Goal: Task Accomplishment & Management: Use online tool/utility

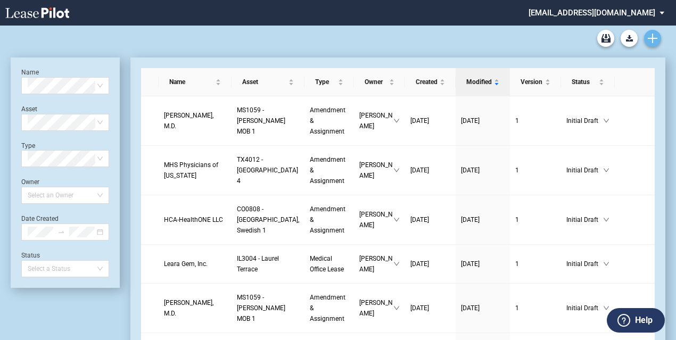
click at [651, 38] on use "Create new document" at bounding box center [653, 39] width 10 height 10
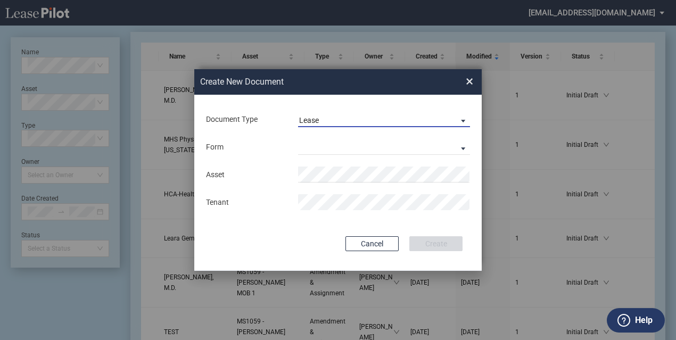
click at [450, 117] on span "Lease" at bounding box center [375, 121] width 153 height 11
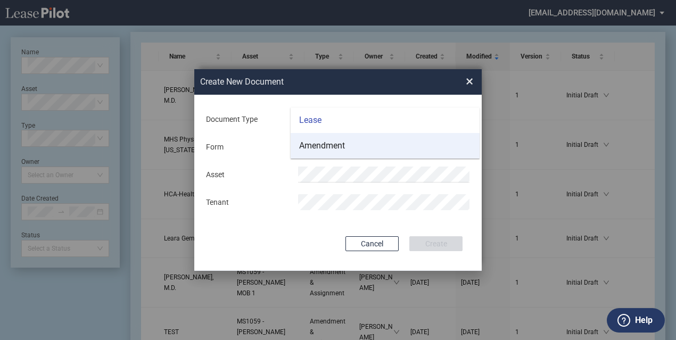
click at [429, 148] on md-option "Amendment" at bounding box center [385, 146] width 189 height 26
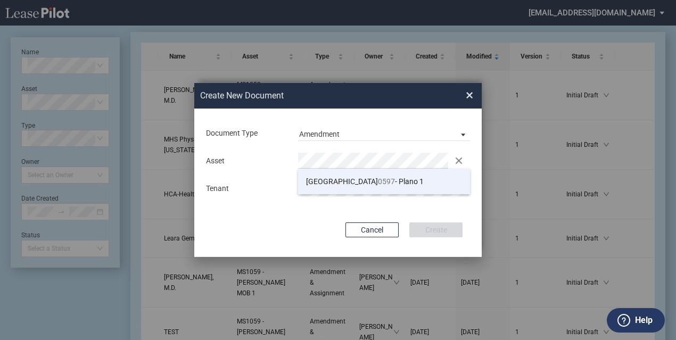
click at [365, 181] on li "TX 0597 - Plano 1" at bounding box center [384, 182] width 172 height 26
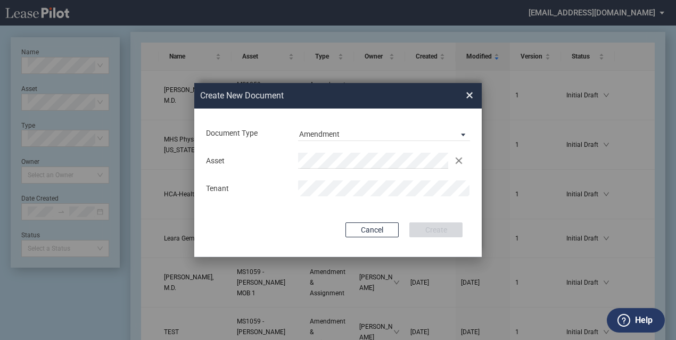
click at [310, 199] on div "Asset Clear Tenant" at bounding box center [338, 174] width 266 height 55
click at [441, 229] on button "Create" at bounding box center [436, 230] width 53 height 15
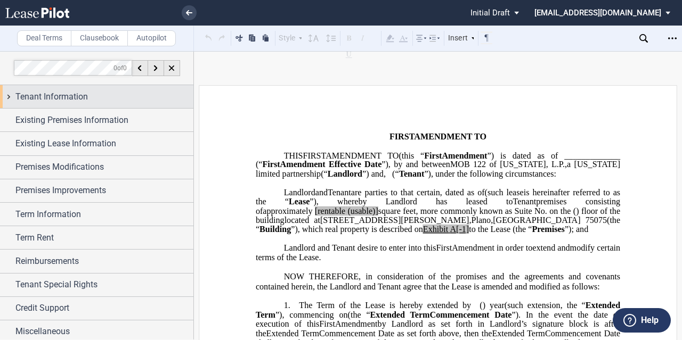
click at [115, 86] on div "Tenant Information" at bounding box center [96, 96] width 193 height 23
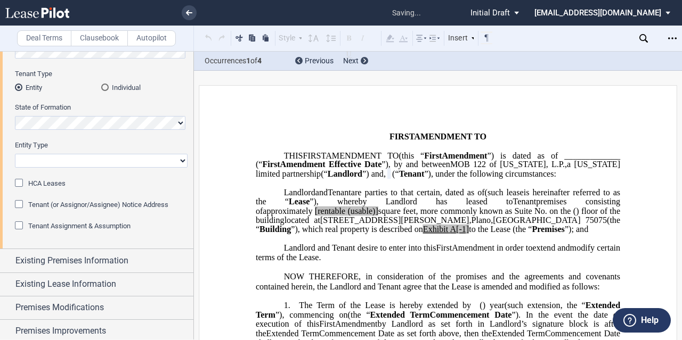
scroll to position [107, 0]
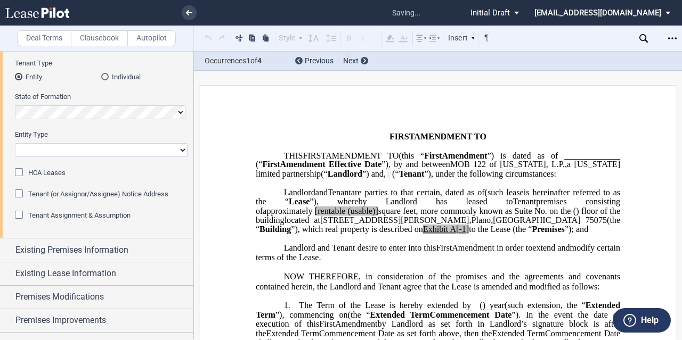
click at [95, 150] on select "Corporation Limited Liability Company General Partnership Limited Partnership O…" at bounding box center [101, 150] width 173 height 14
select select "Other"
click at [15, 143] on select "Corporation Limited Liability Company General Partnership Limited Partnership O…" at bounding box center [101, 150] width 173 height 14
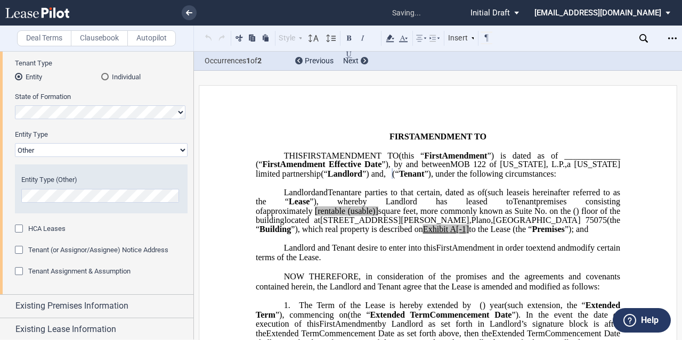
scroll to position [213, 0]
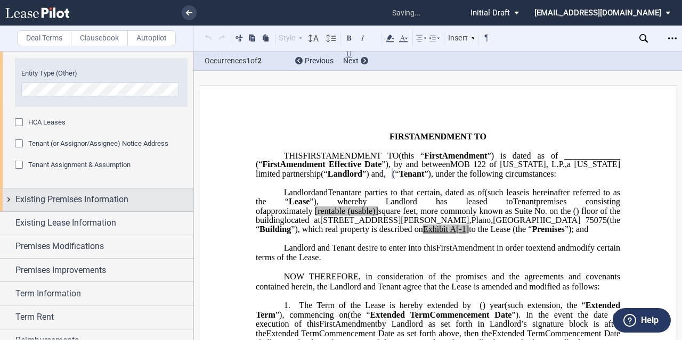
click at [70, 211] on div "Existing Premises Information" at bounding box center [96, 200] width 193 height 23
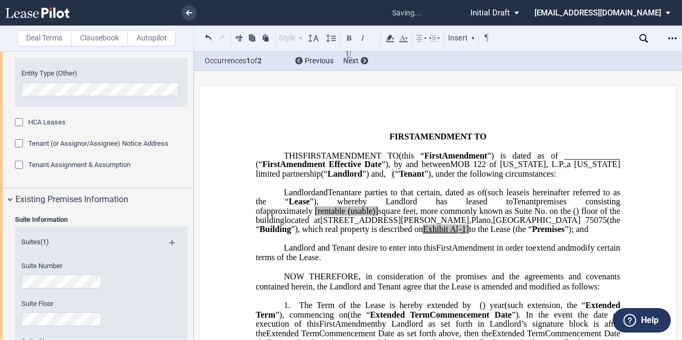
click at [63, 164] on span "Tenant Assignment & Assumption" at bounding box center [79, 165] width 102 height 8
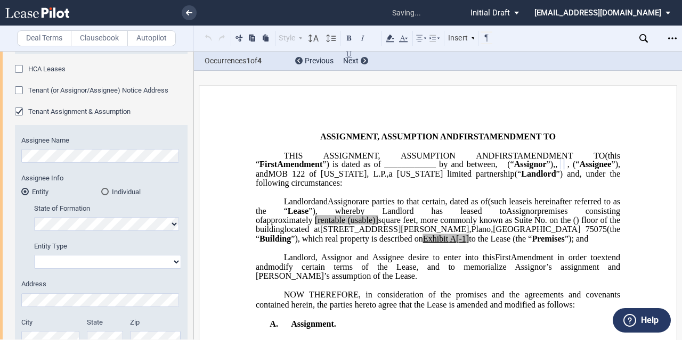
scroll to position [373, 0]
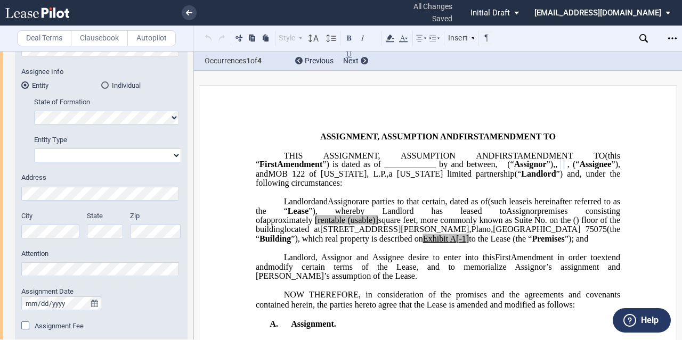
click at [93, 161] on select "Corporation Limited Liability Company General Partnership Limited Partnership O…" at bounding box center [107, 156] width 147 height 14
select select "limited liability company"
click at [34, 149] on select "Corporation Limited Liability Company General Partnership Limited Partnership O…" at bounding box center [107, 156] width 147 height 14
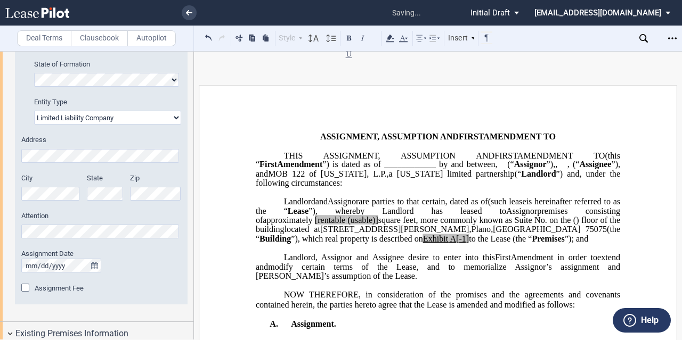
scroll to position [426, 0]
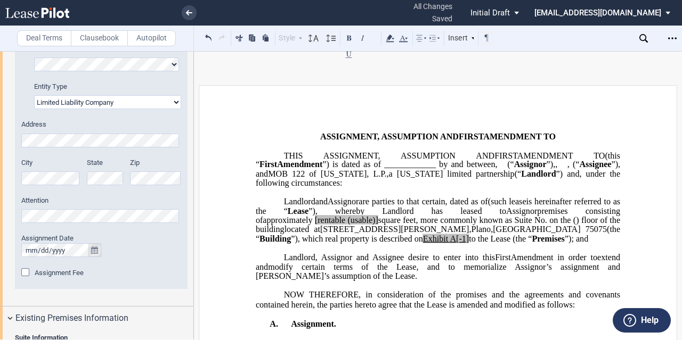
click at [91, 248] on button "true" at bounding box center [94, 250] width 13 height 14
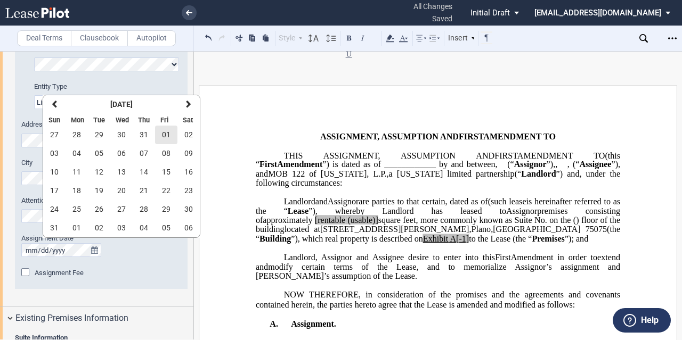
click at [169, 132] on span "01" at bounding box center [166, 134] width 9 height 9
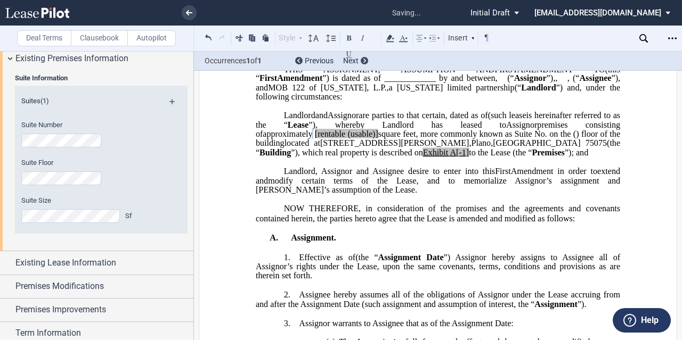
scroll to position [746, 0]
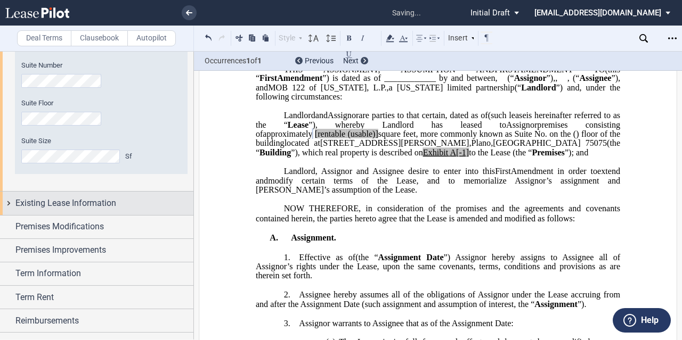
click at [89, 200] on span "Existing Lease Information" at bounding box center [65, 203] width 101 height 13
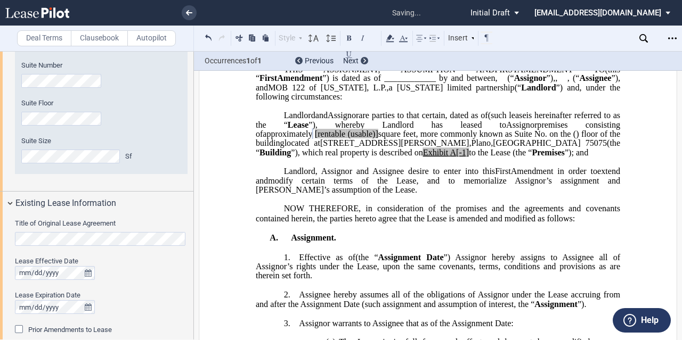
scroll to position [799, 0]
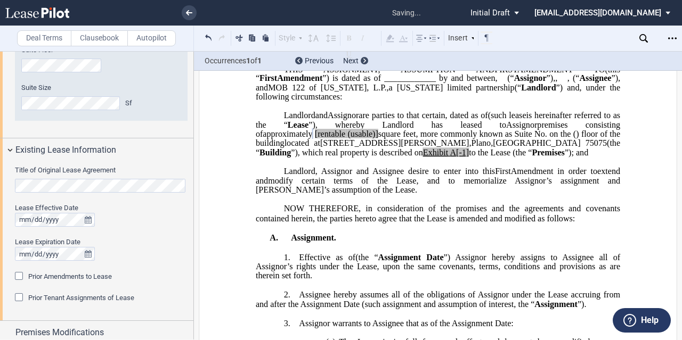
click at [2, 188] on div "Title of Original Lease Agreement Lease Effective Date Lease Expiration Date Pr…" at bounding box center [96, 241] width 193 height 159
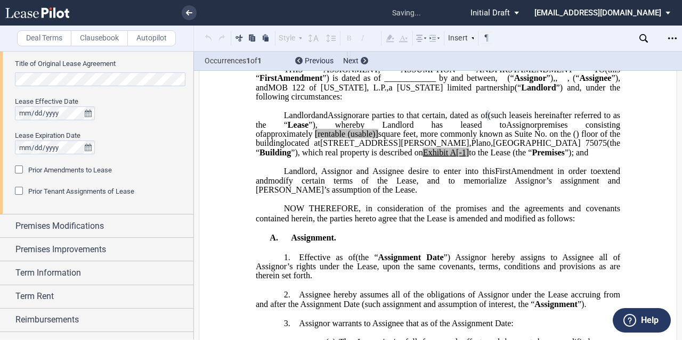
click at [69, 168] on span "Prior Amendments to Lease" at bounding box center [70, 170] width 84 height 8
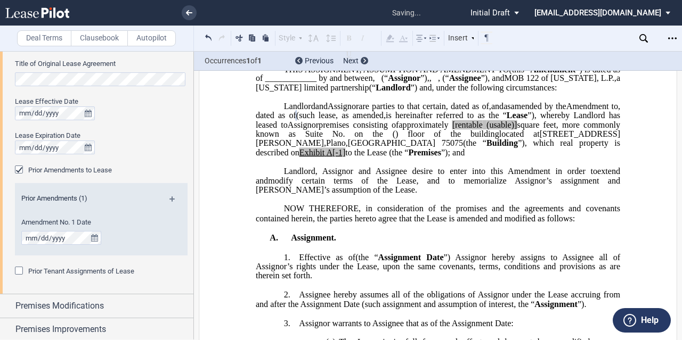
click at [172, 199] on md-icon at bounding box center [176, 203] width 14 height 13
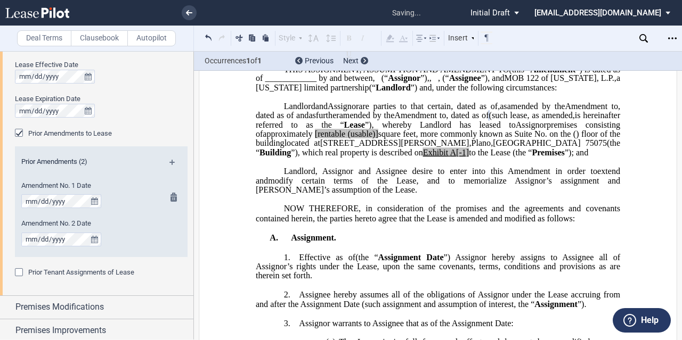
scroll to position [959, 0]
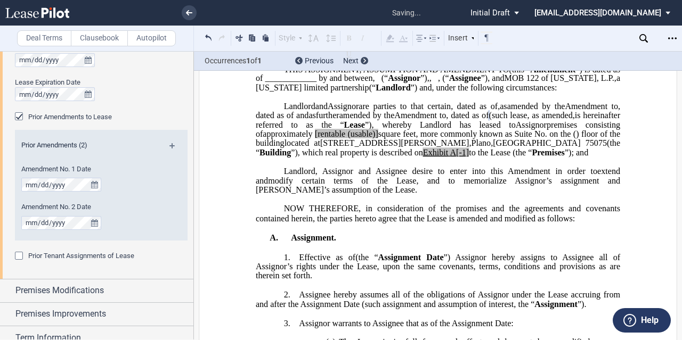
click at [169, 148] on md-icon at bounding box center [176, 149] width 14 height 13
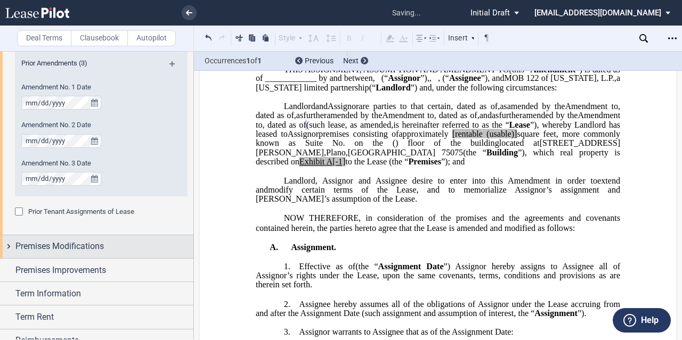
scroll to position [1065, 0]
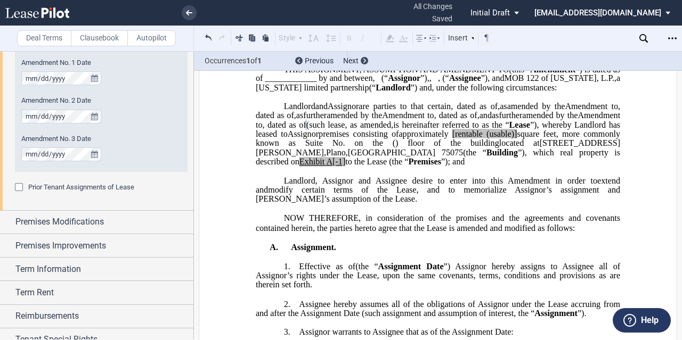
click at [399, 167] on span "to the Lease (the “" at bounding box center [376, 162] width 63 height 10
click at [452, 139] on span "[rentable" at bounding box center [467, 134] width 30 height 10
drag, startPoint x: 392, startPoint y: 186, endPoint x: 361, endPoint y: 188, distance: 31.0
click at [361, 148] on span "approximately ﻿ ﻿ rentable (usable)] square feet, more commonly known as Suite …" at bounding box center [439, 138] width 366 height 19
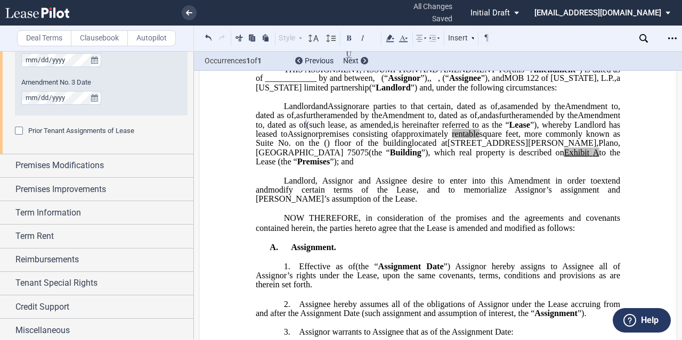
scroll to position [1122, 0]
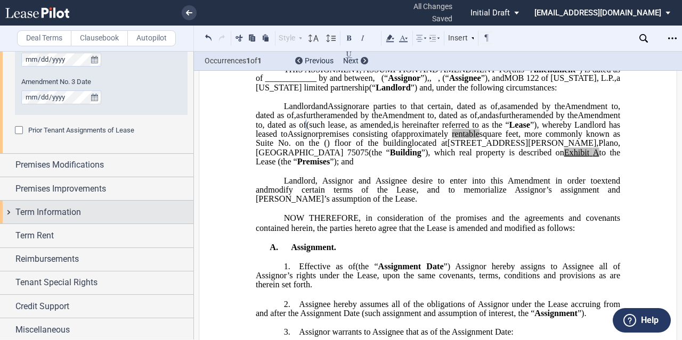
click at [93, 219] on div "Term Information" at bounding box center [96, 212] width 193 height 23
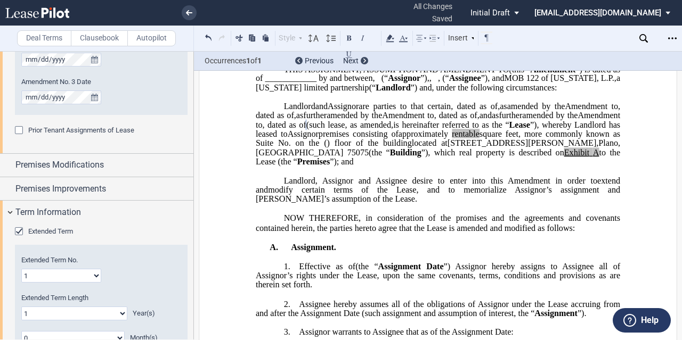
click at [55, 232] on span "Extended Term" at bounding box center [50, 231] width 45 height 8
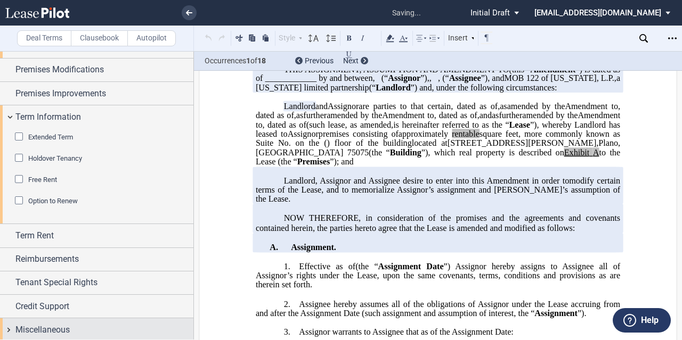
click at [80, 324] on div "Miscellaneous" at bounding box center [104, 330] width 178 height 13
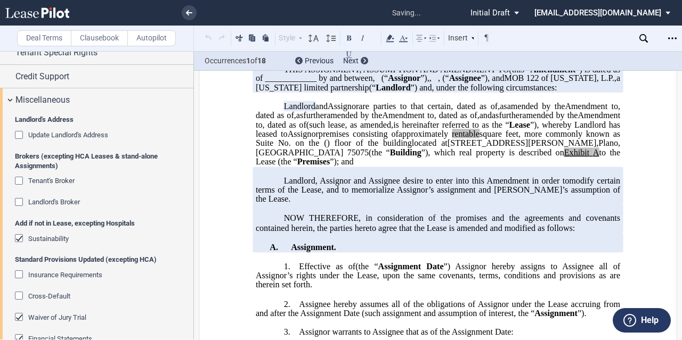
scroll to position [1547, 0]
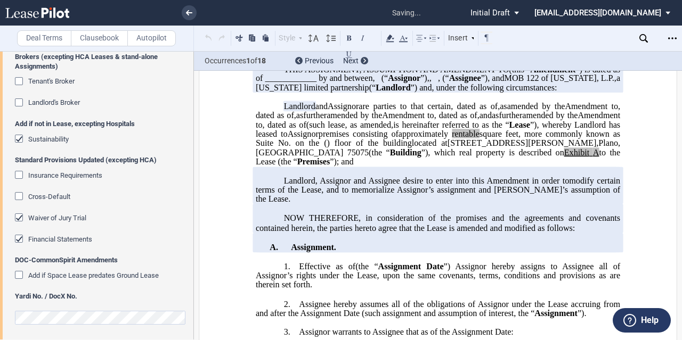
click at [55, 215] on span "Waiver of Jury Trial" at bounding box center [57, 218] width 58 height 8
click at [52, 229] on editor-control "Waiver of Jury Trial" at bounding box center [101, 223] width 173 height 21
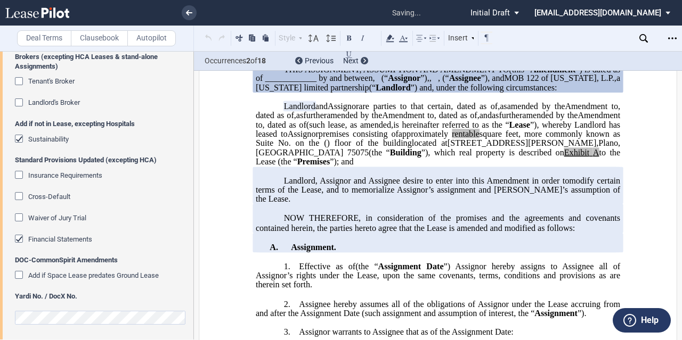
click at [52, 235] on span "Financial Statements" at bounding box center [60, 239] width 64 height 8
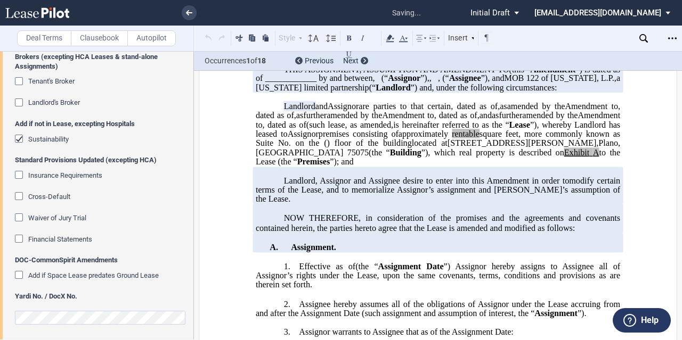
click at [56, 137] on span "Sustainability" at bounding box center [48, 139] width 40 height 8
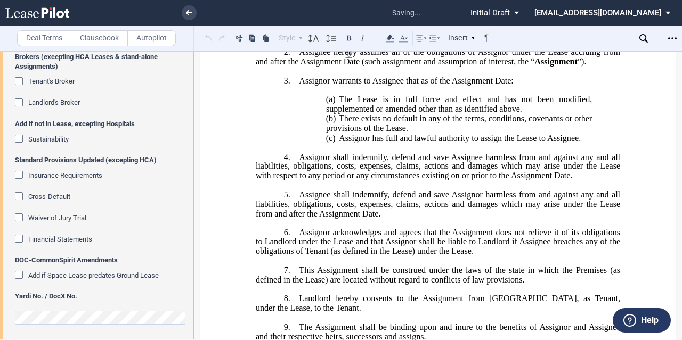
scroll to position [0, 0]
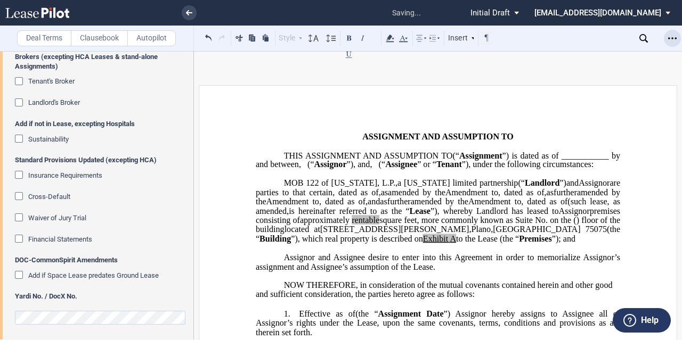
click at [667, 43] on div "Open Lease options menu" at bounding box center [672, 38] width 17 height 17
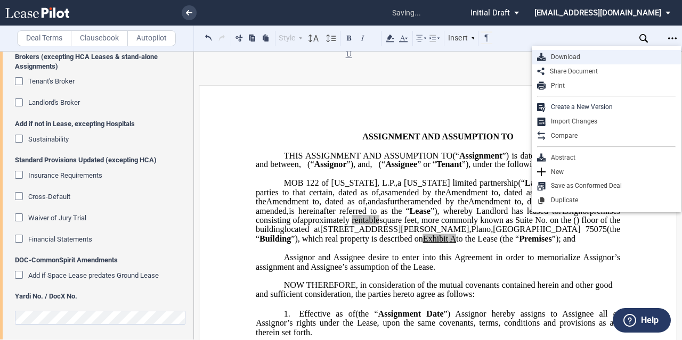
click at [593, 58] on div "Download" at bounding box center [610, 57] width 130 height 9
